Goal: Find specific page/section: Find specific page/section

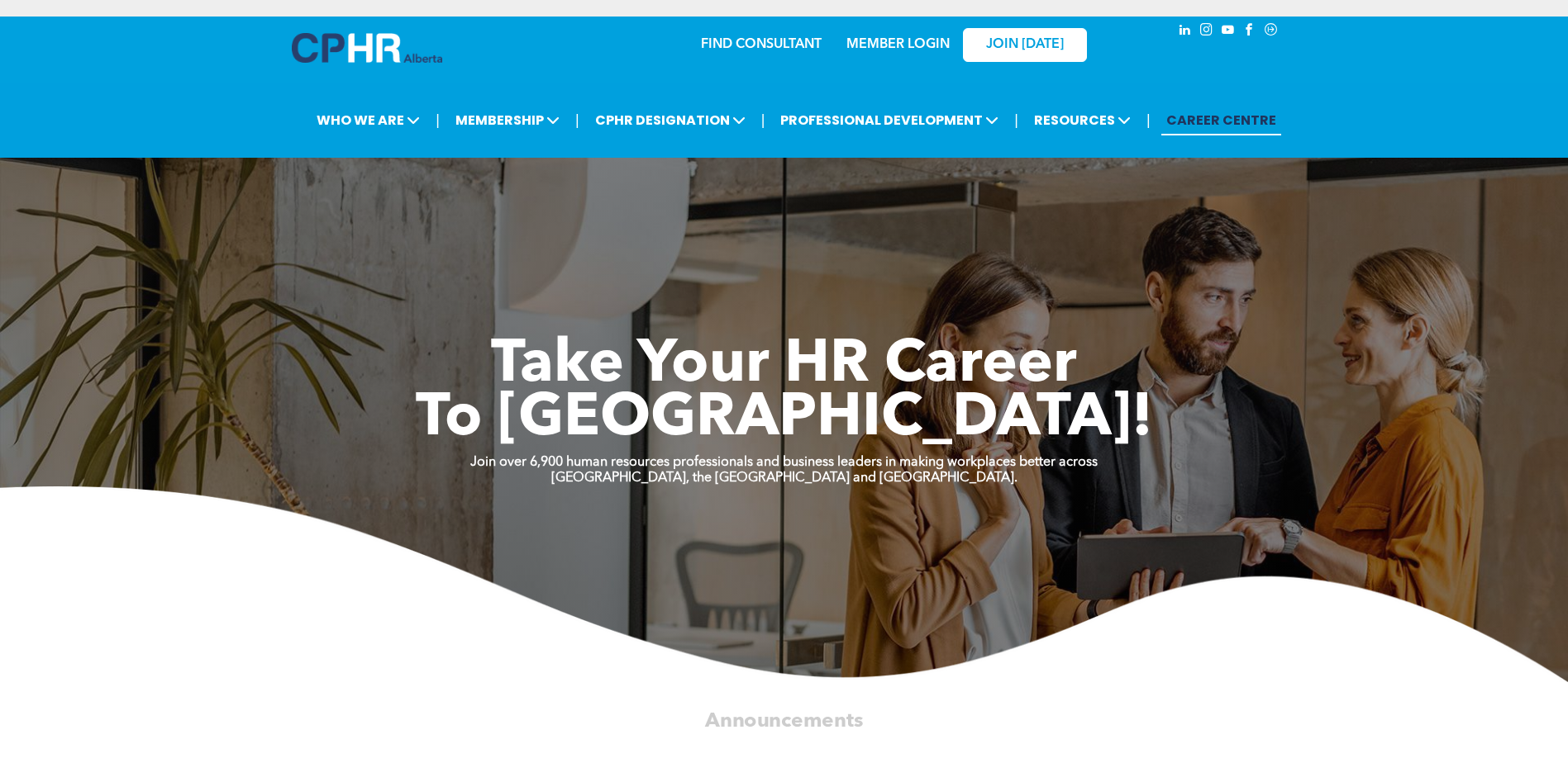
click at [890, 45] on link "MEMBER LOGIN" at bounding box center [897, 44] width 103 height 13
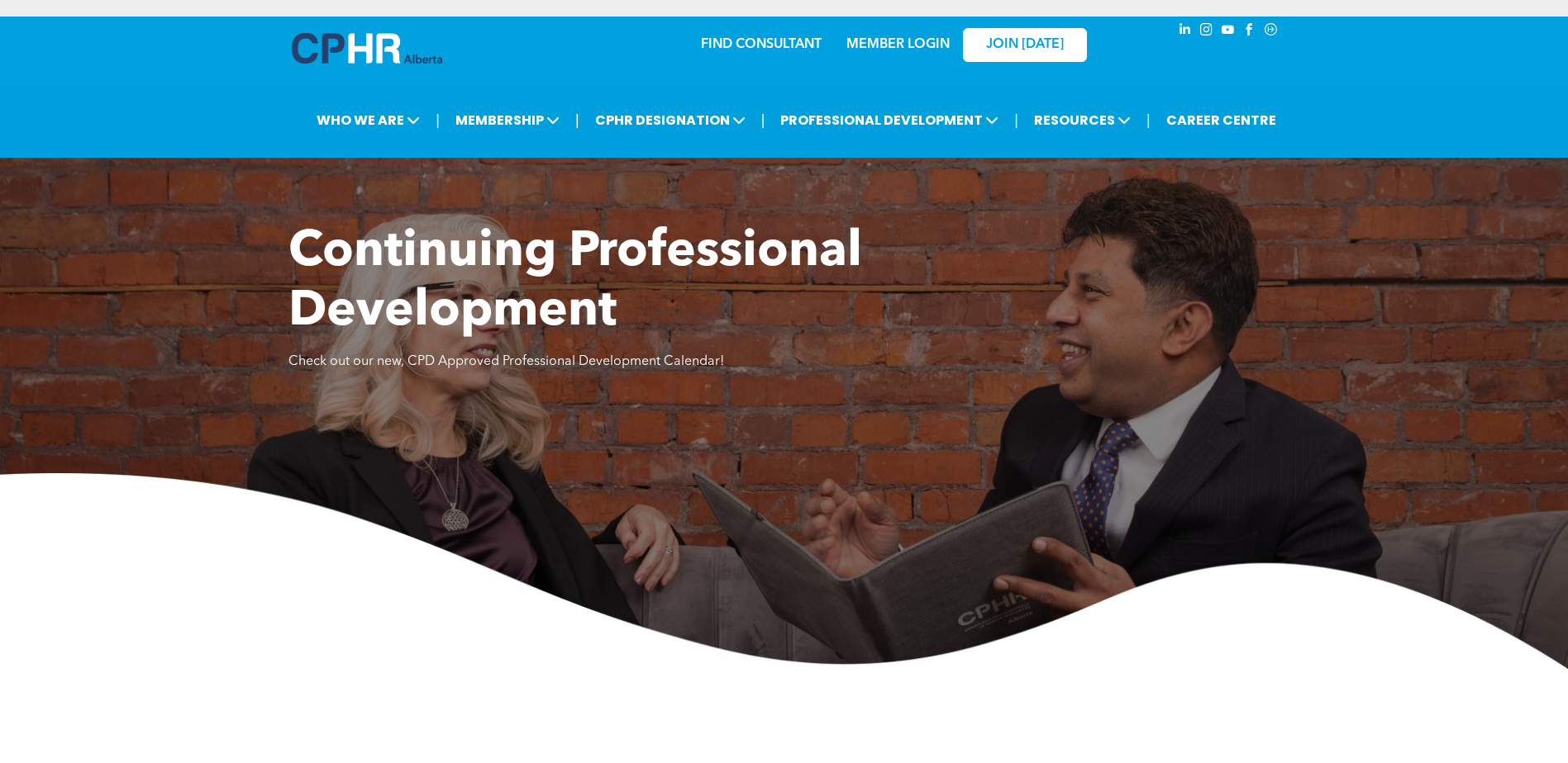
scroll to position [3141, 0]
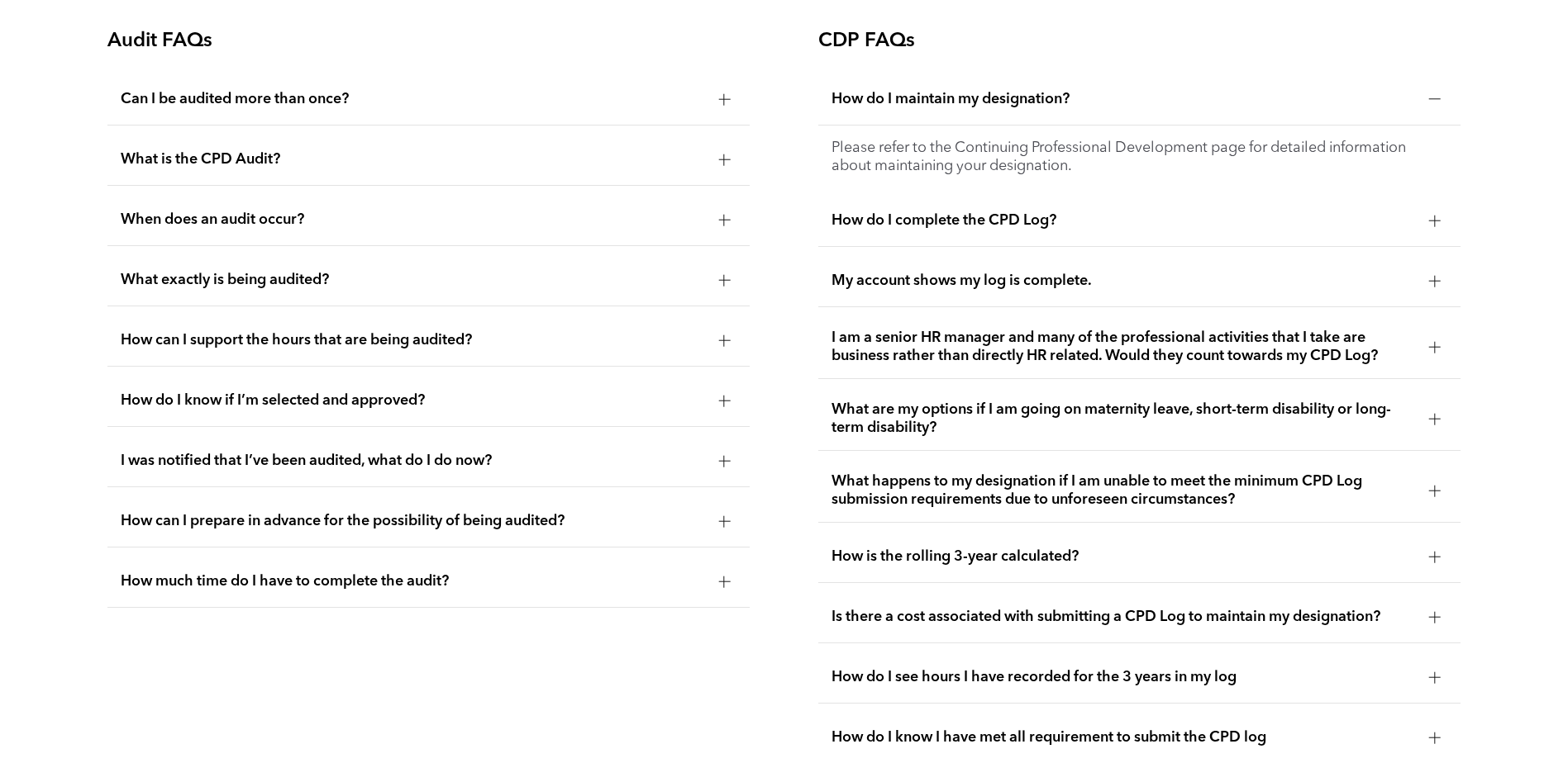
click at [1437, 490] on div at bounding box center [1435, 490] width 12 height 1
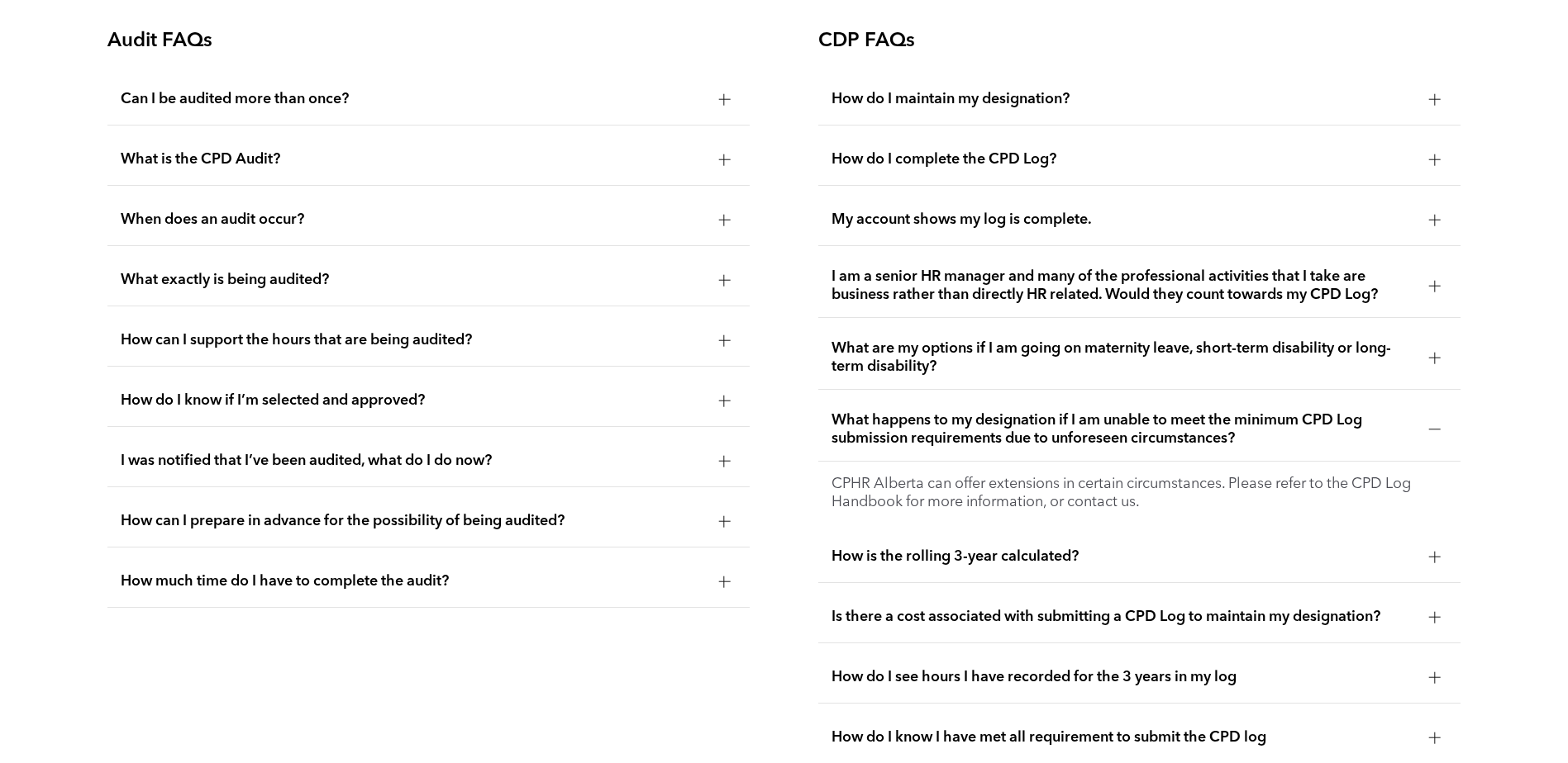
click at [1442, 551] on div at bounding box center [1434, 556] width 25 height 25
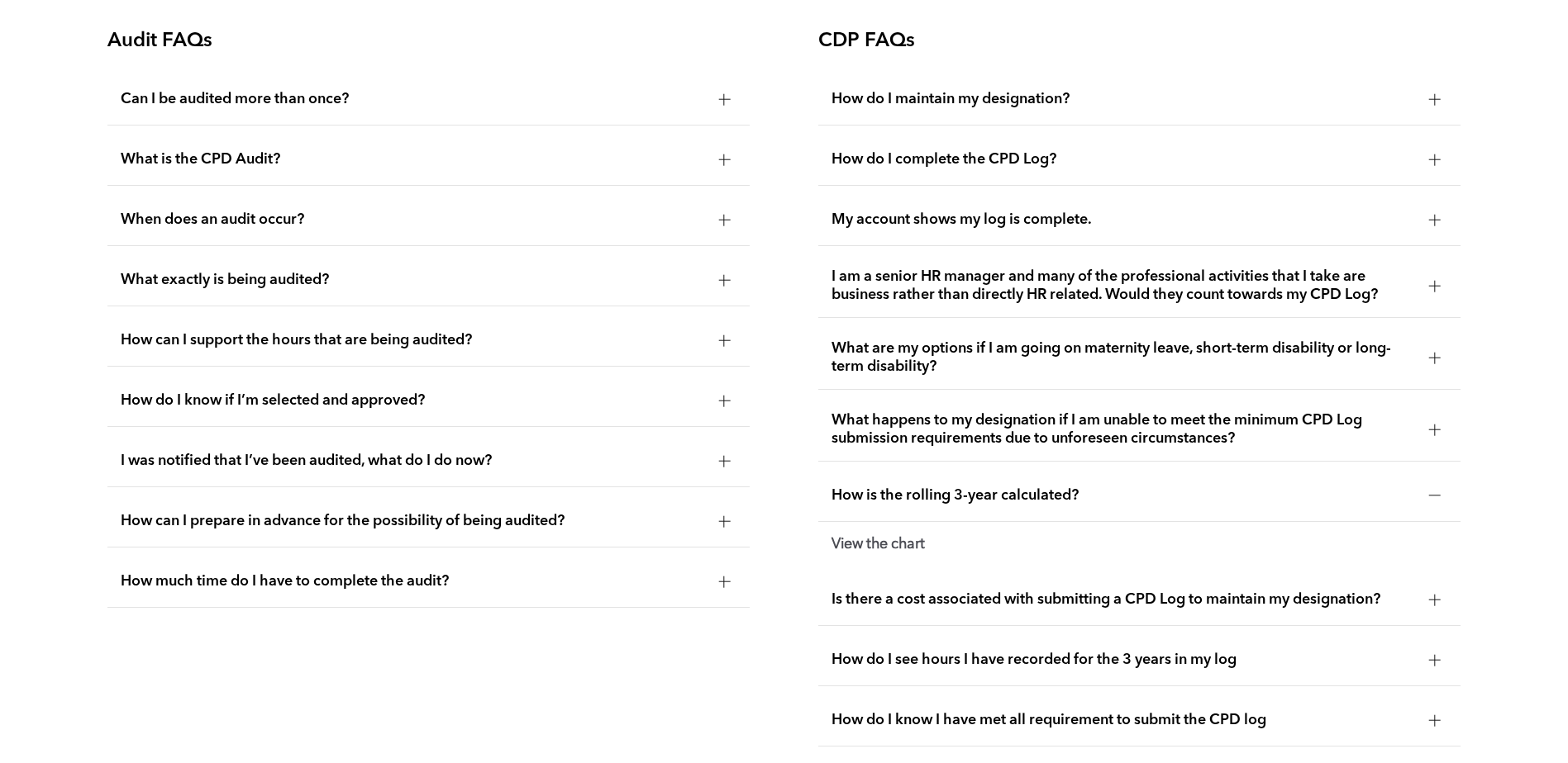
click at [1437, 280] on div at bounding box center [1435, 285] width 12 height 12
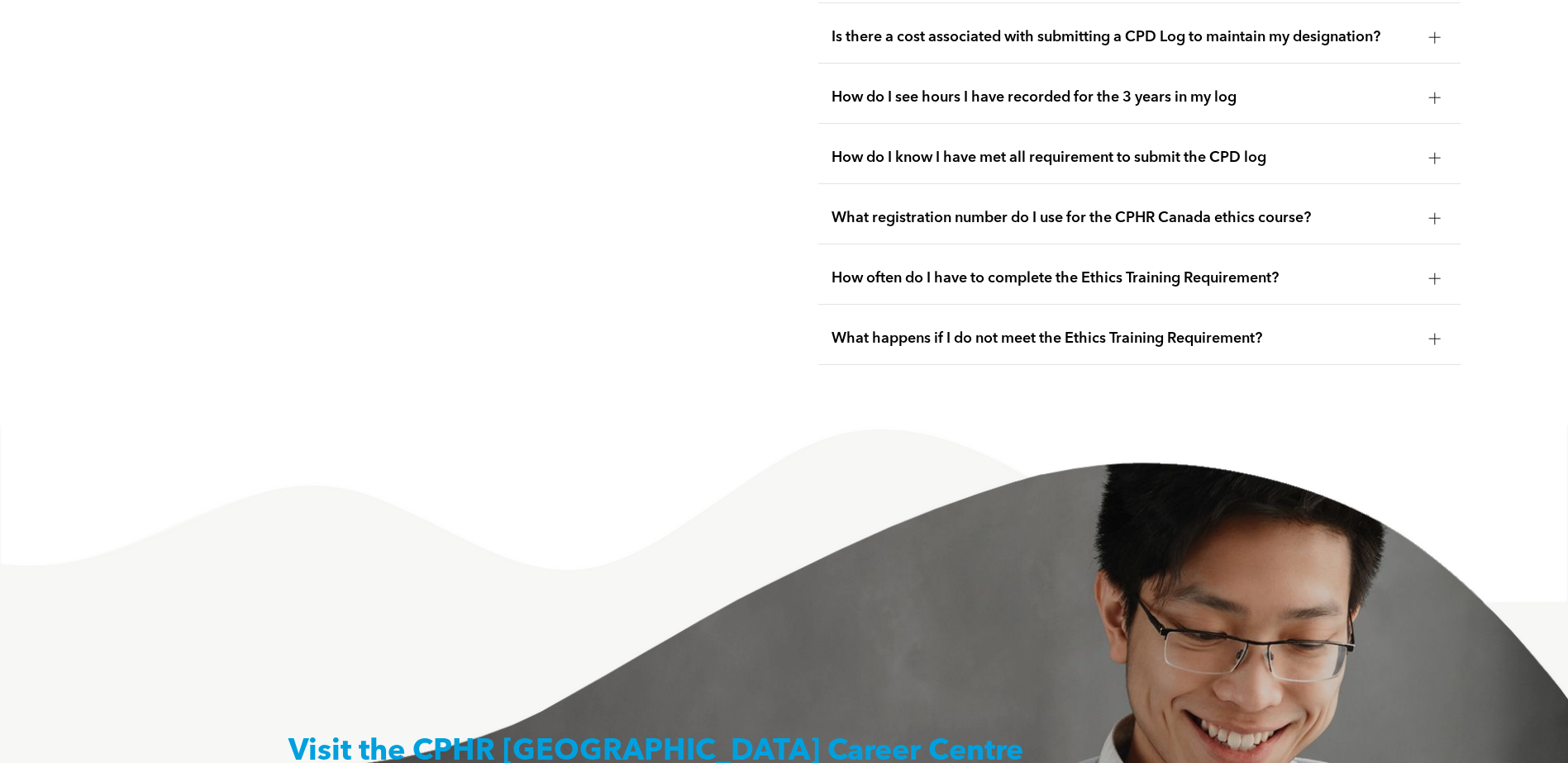
scroll to position [3802, 0]
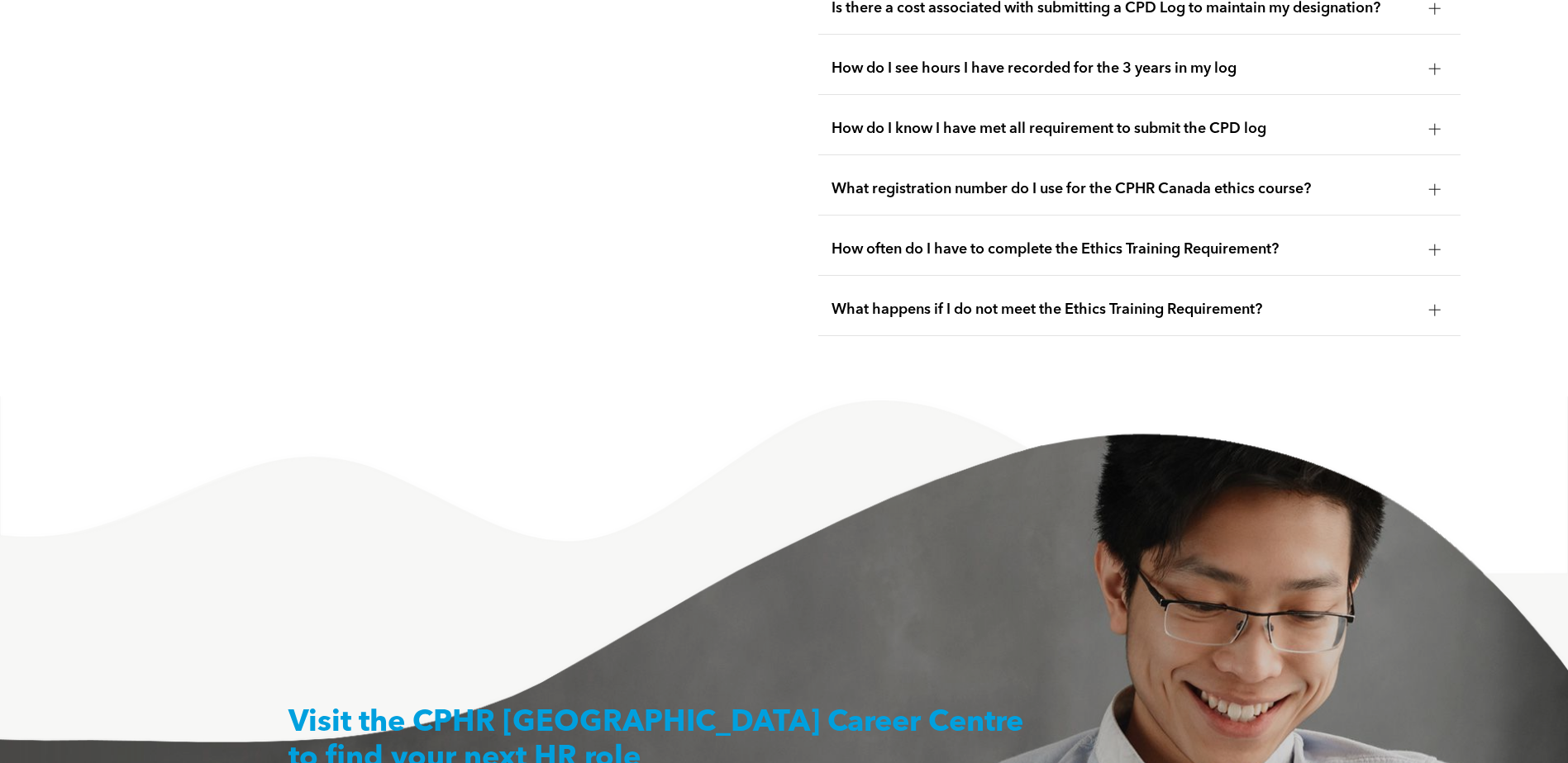
click at [1437, 243] on div at bounding box center [1435, 249] width 12 height 12
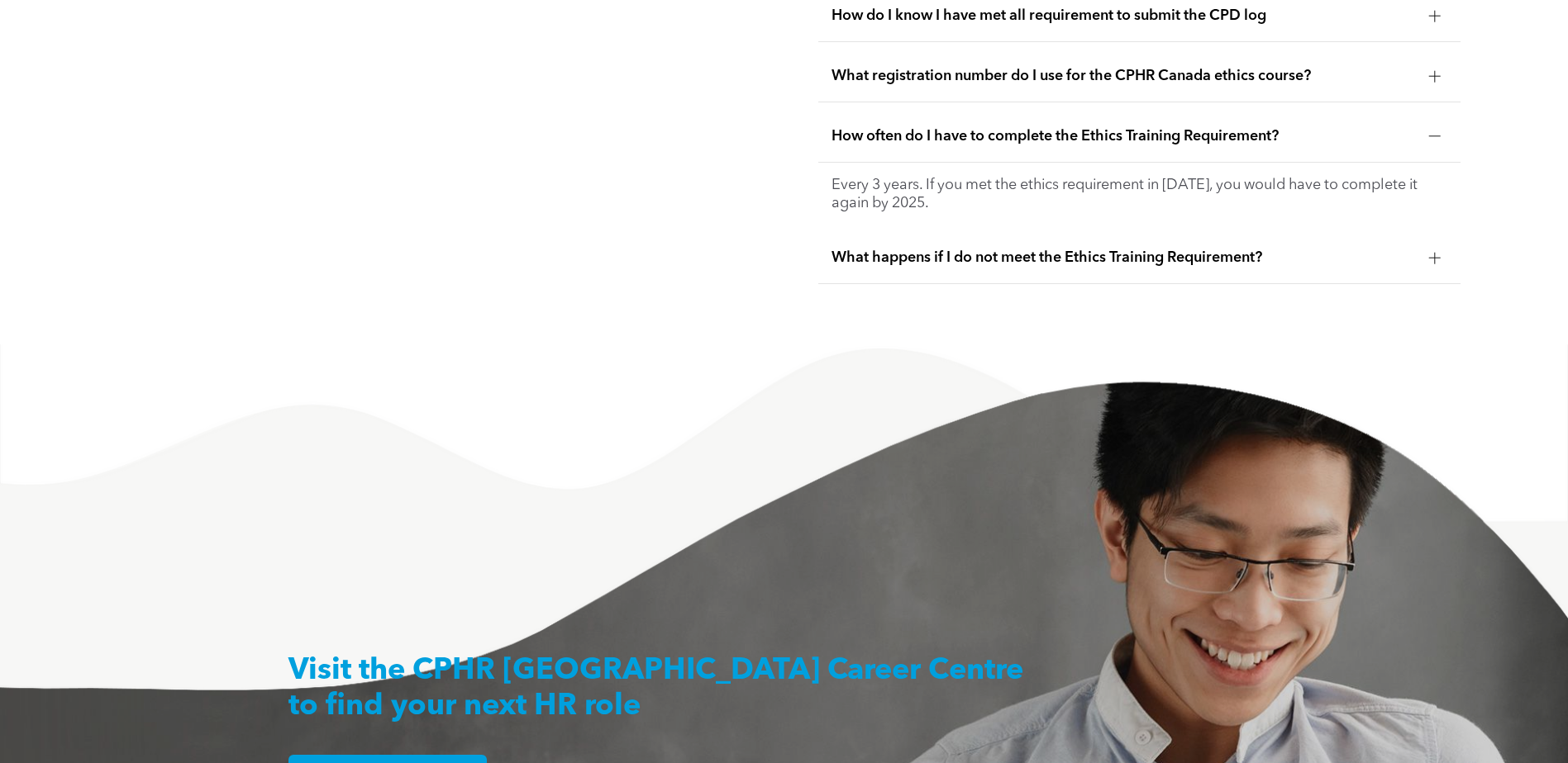
click at [1432, 136] on div at bounding box center [1435, 136] width 12 height 1
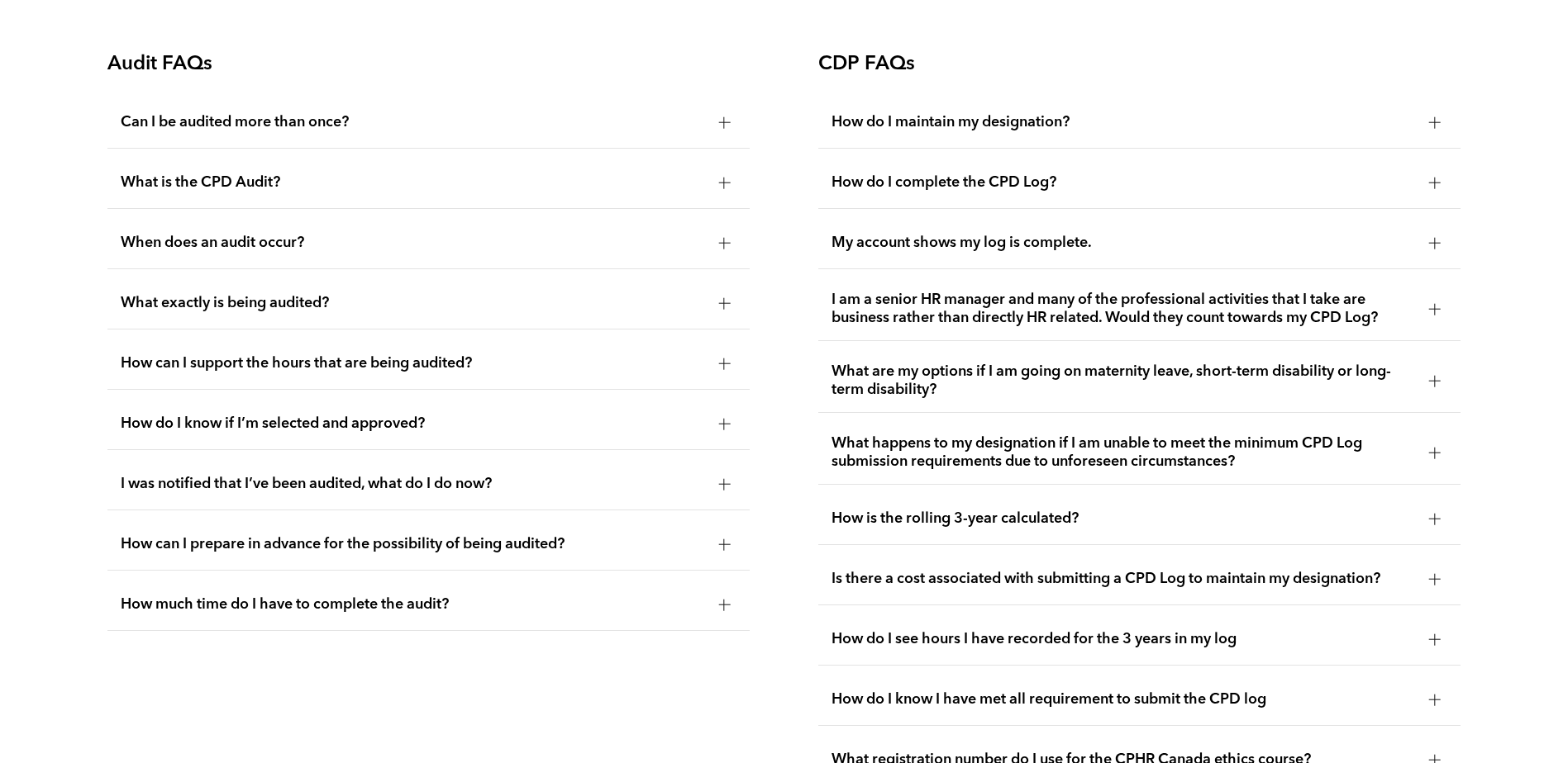
scroll to position [3059, 0]
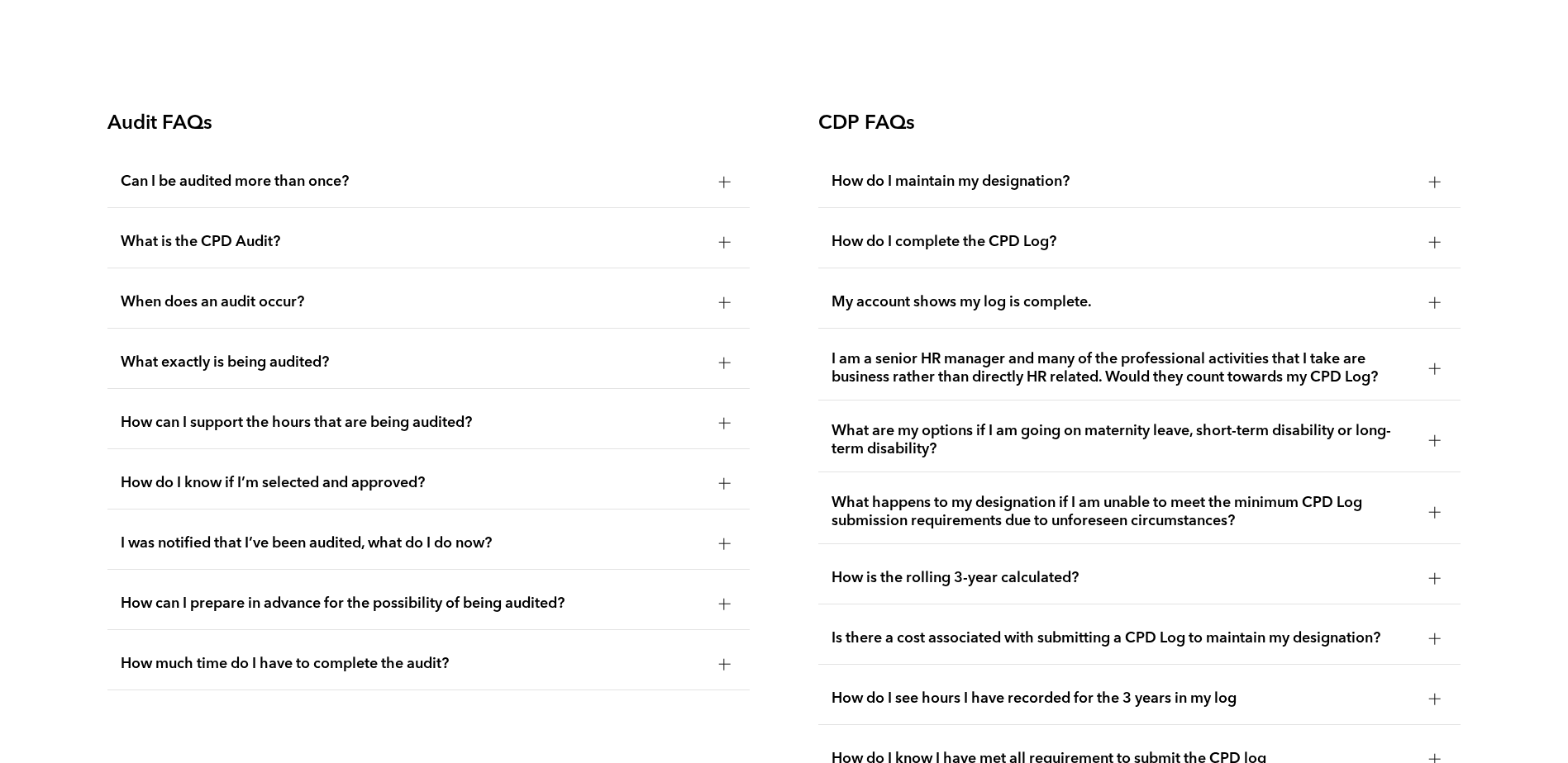
drag, startPoint x: 722, startPoint y: 186, endPoint x: 717, endPoint y: 178, distance: 9.4
click at [722, 185] on div at bounding box center [724, 181] width 12 height 12
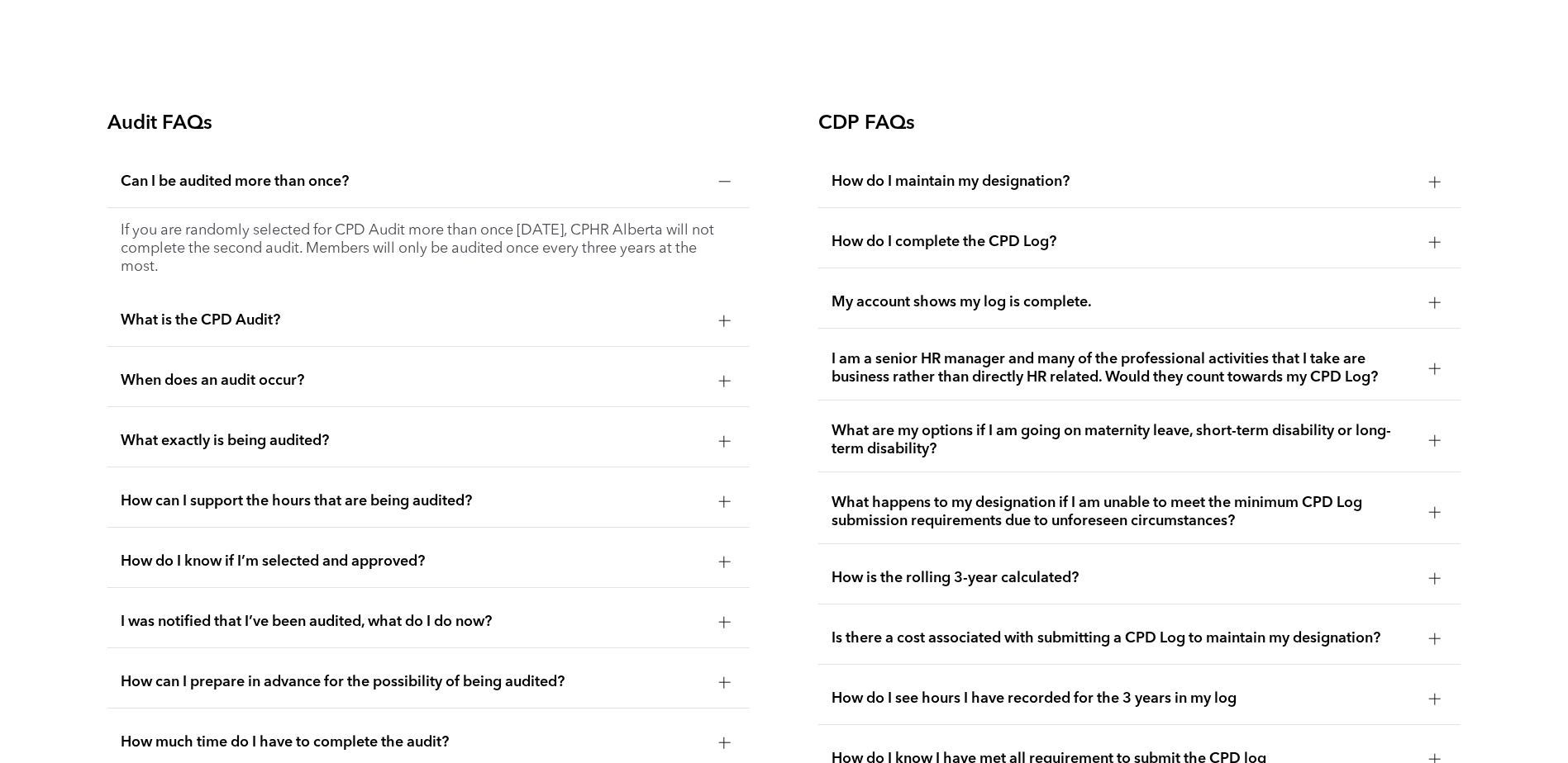
click at [722, 178] on div at bounding box center [724, 181] width 12 height 12
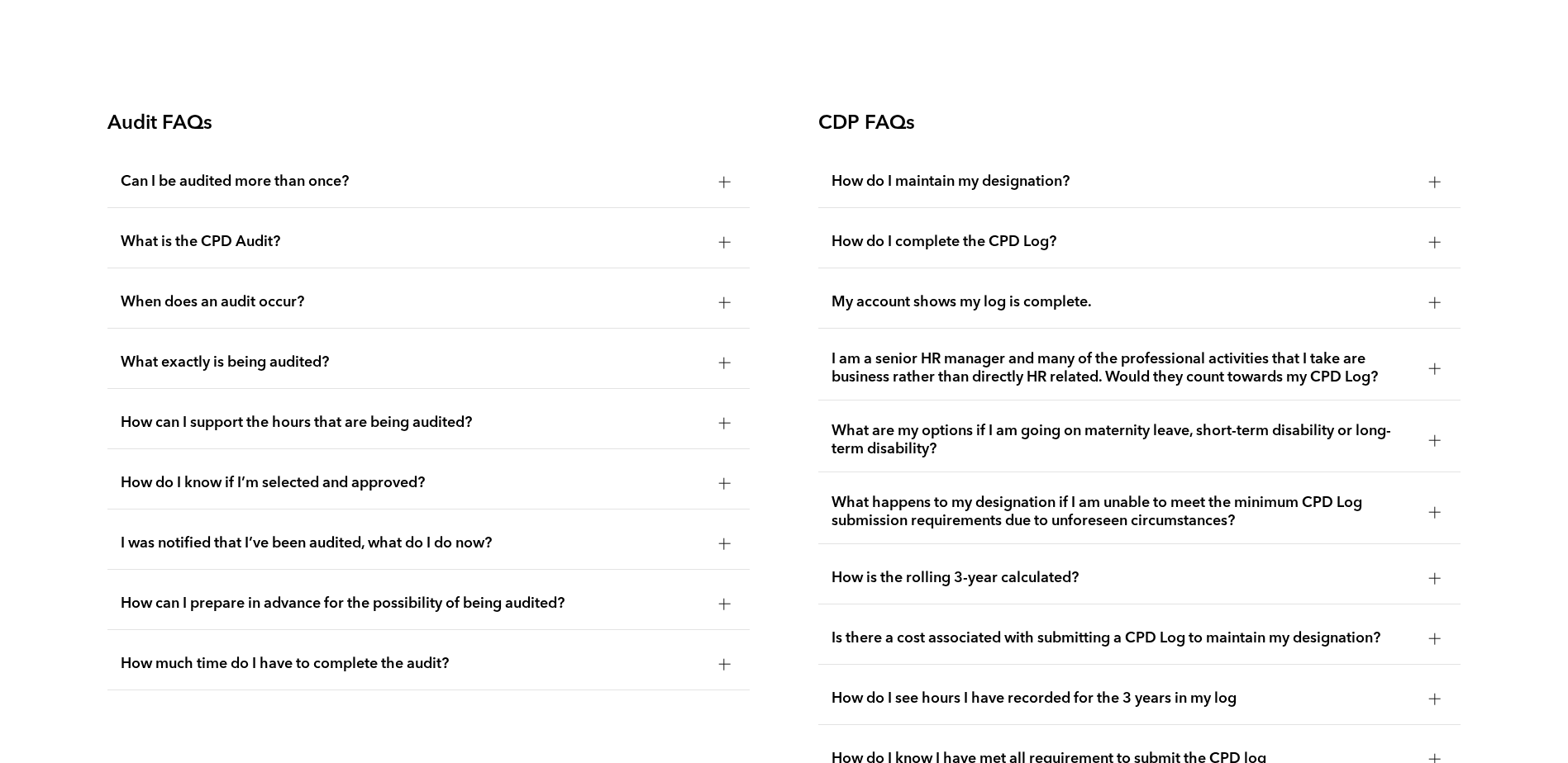
click at [1437, 181] on div at bounding box center [1435, 181] width 12 height 1
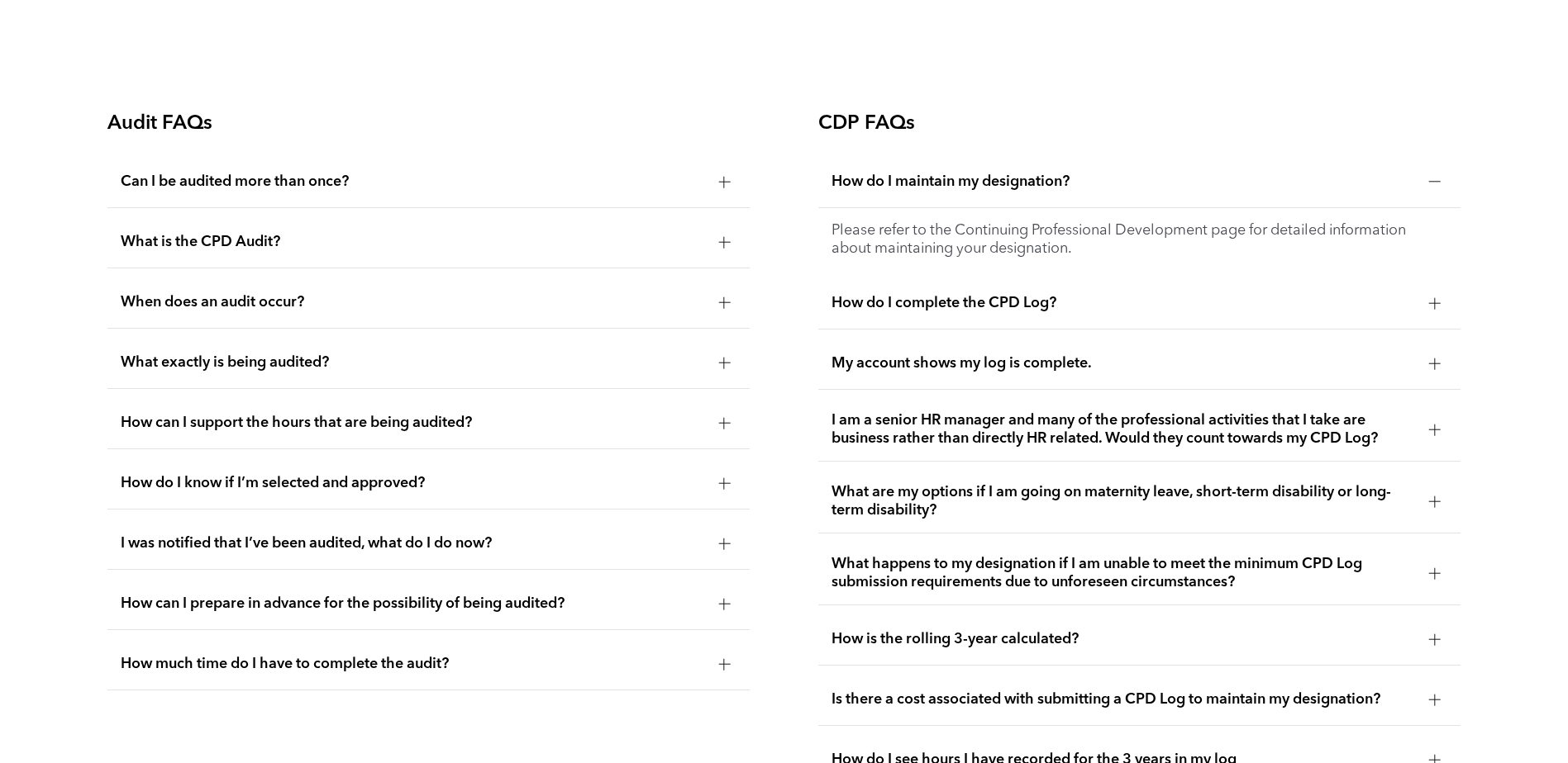
click at [1440, 180] on div at bounding box center [1435, 181] width 12 height 12
